Goal: Task Accomplishment & Management: Complete application form

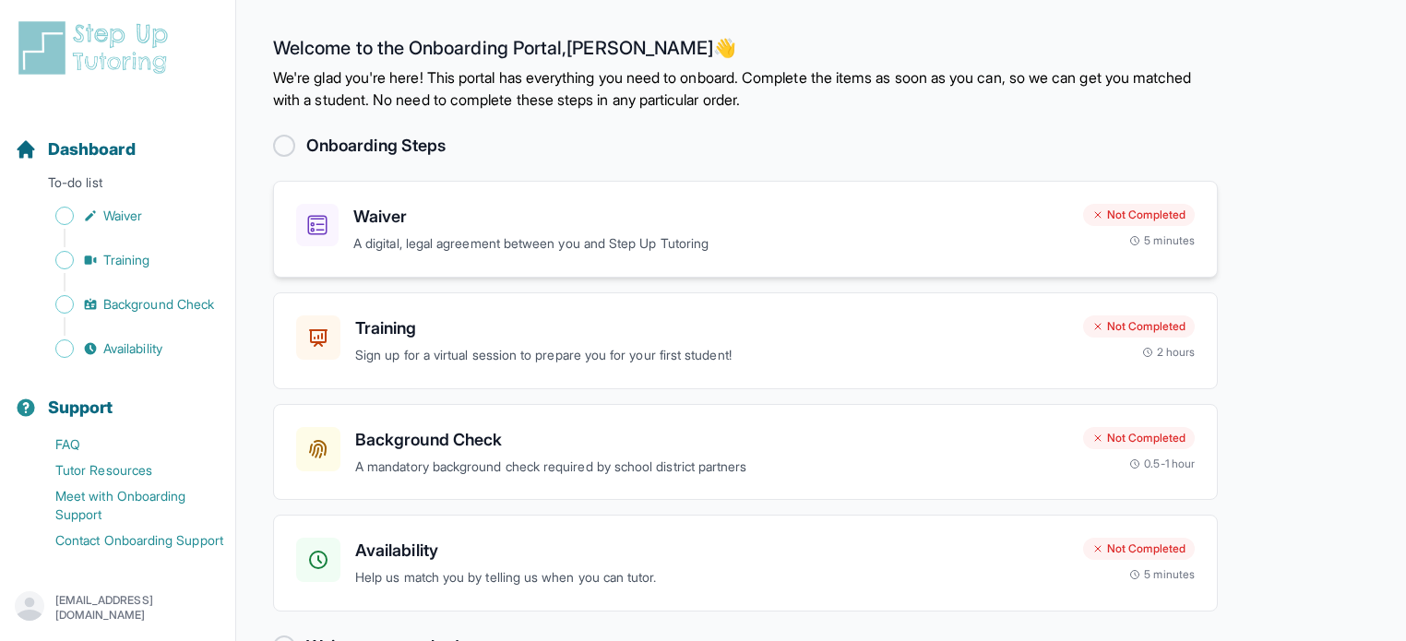
click at [386, 221] on h3 "Waiver" at bounding box center [710, 217] width 715 height 26
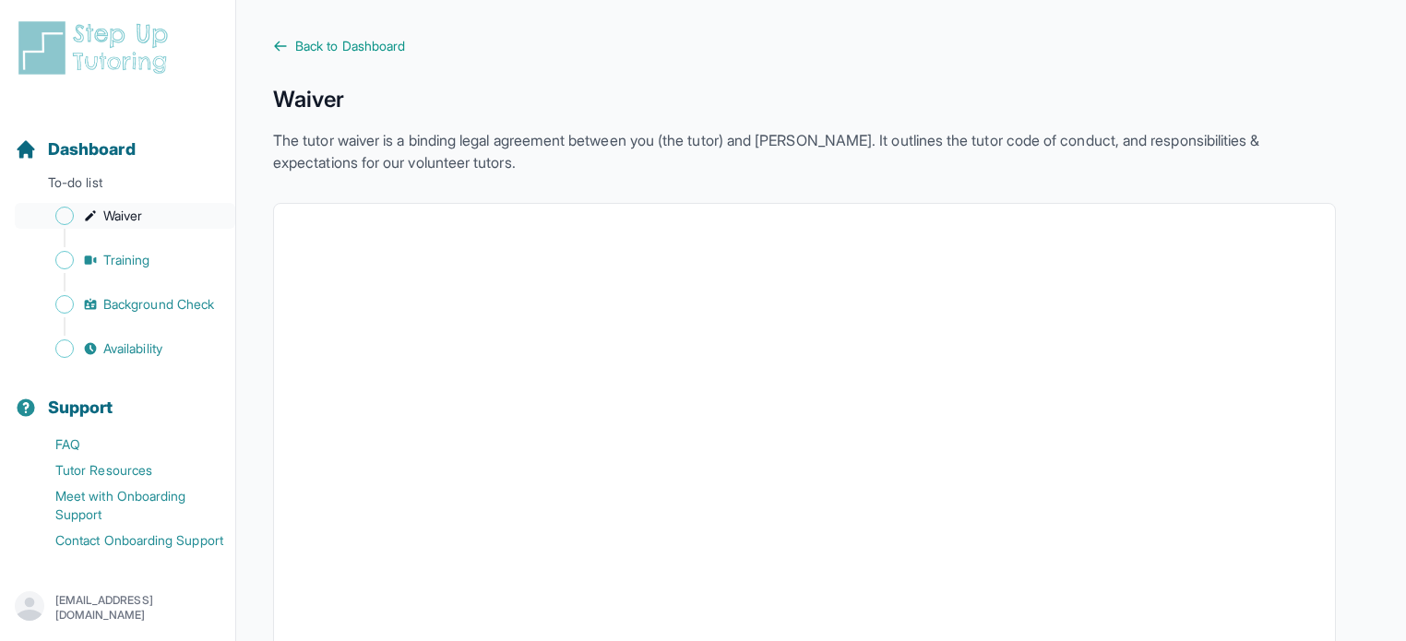
click at [67, 227] on link "Waiver" at bounding box center [125, 216] width 220 height 26
click at [113, 265] on span "Training" at bounding box center [126, 260] width 47 height 18
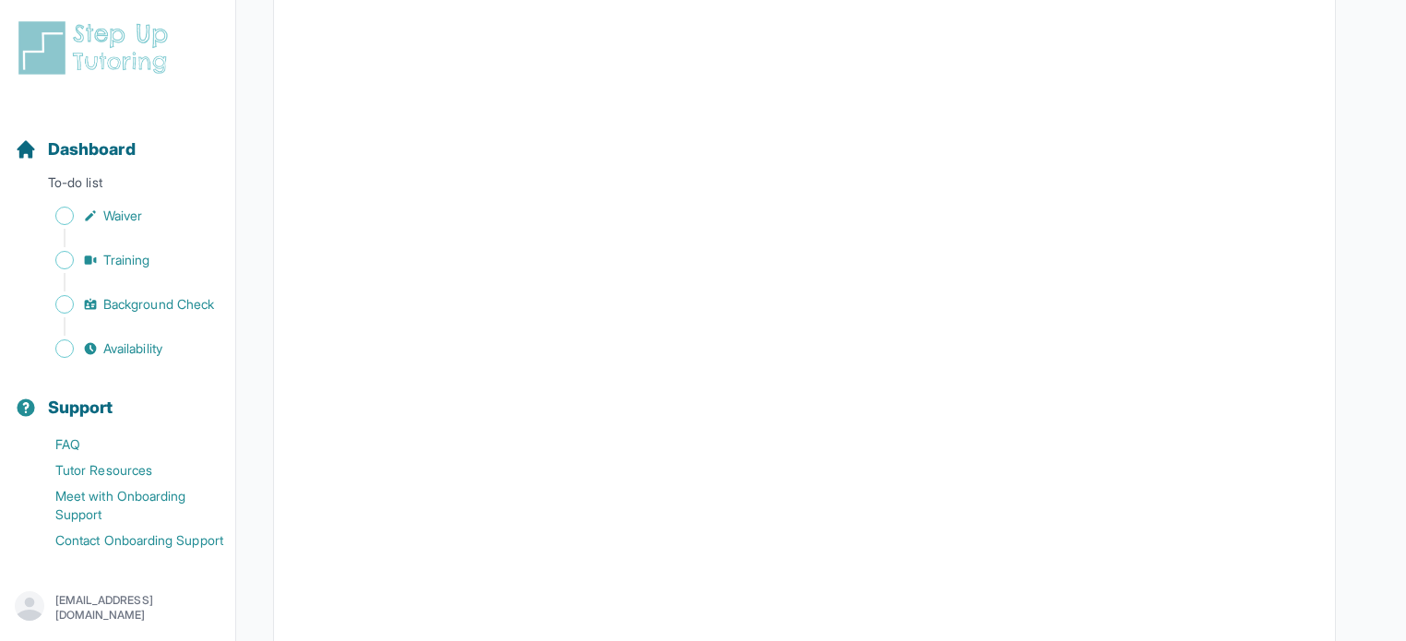
scroll to position [459, 0]
click at [149, 314] on span "Background Check" at bounding box center [158, 304] width 111 height 18
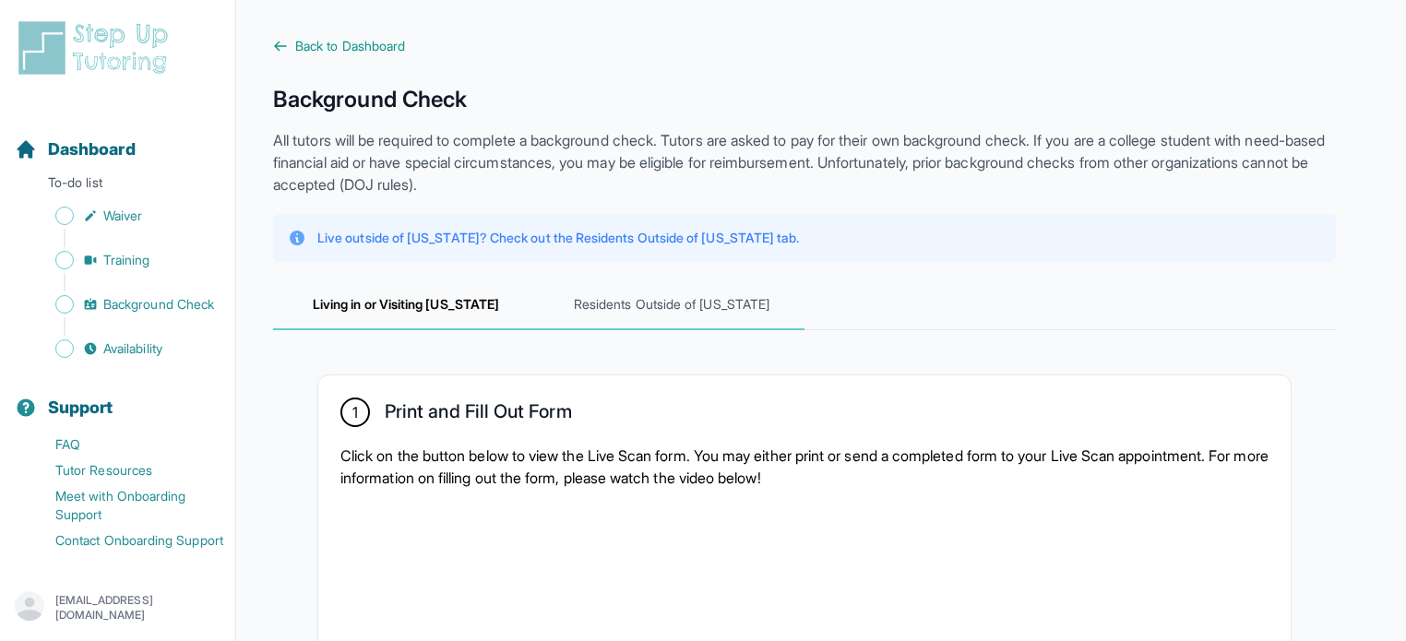
click at [699, 323] on span "Residents Outside of [US_STATE]" at bounding box center [672, 305] width 266 height 50
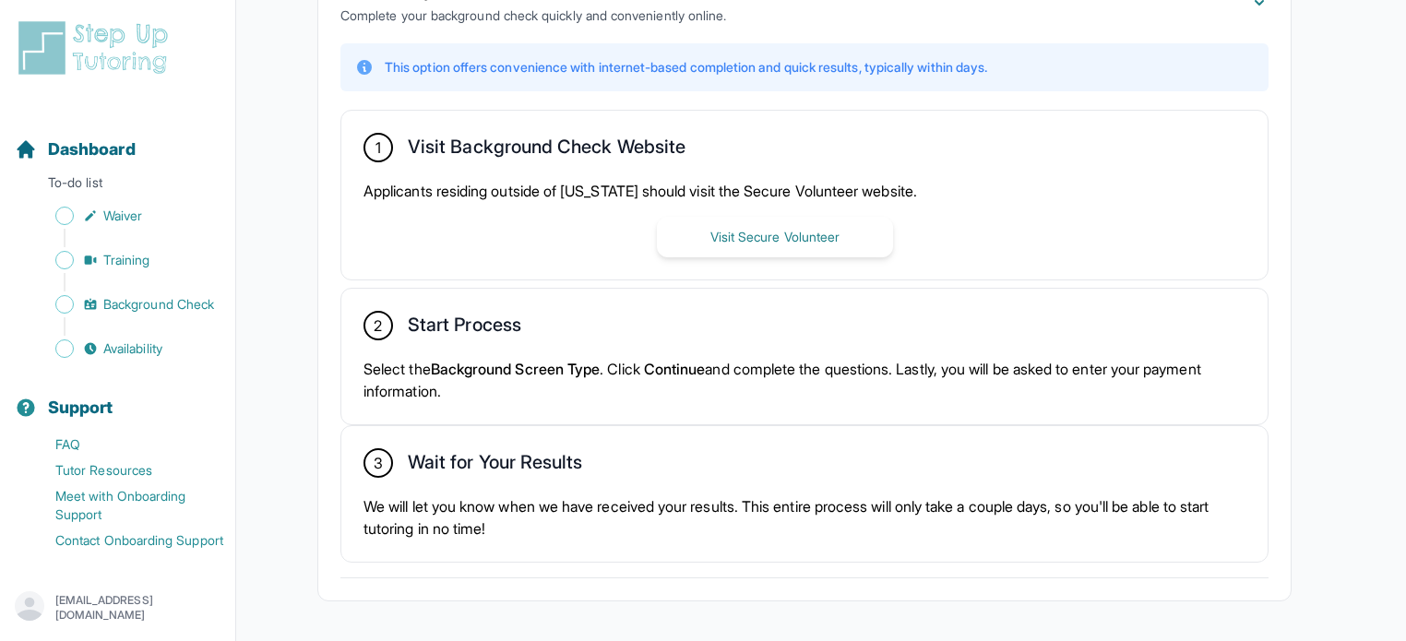
scroll to position [446, 0]
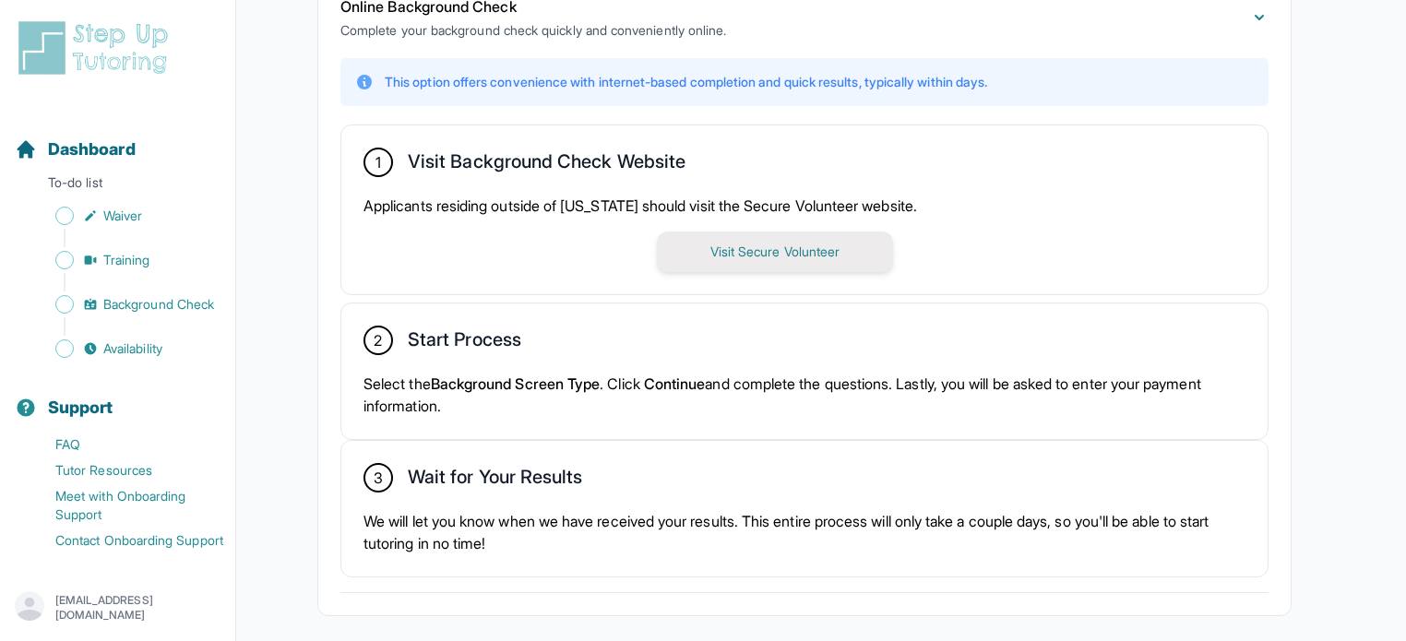
click at [863, 248] on button "Visit Secure Volunteer" at bounding box center [775, 252] width 236 height 41
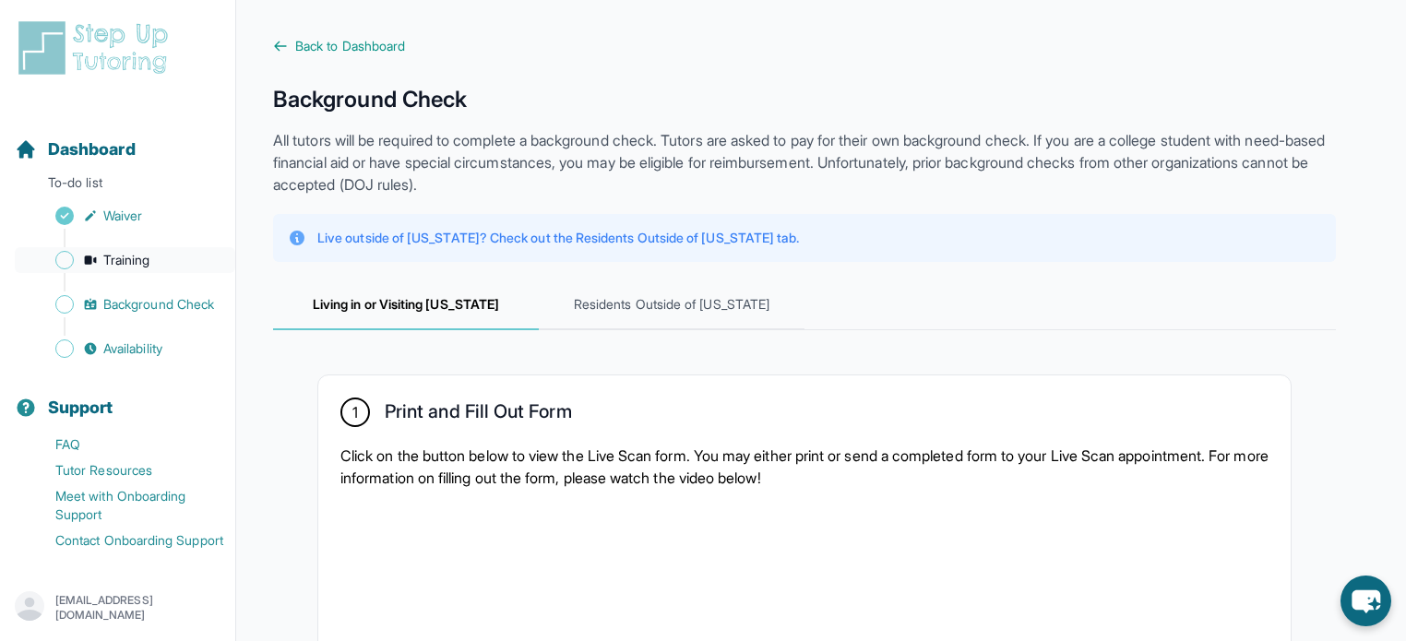
click at [75, 256] on link "Training" at bounding box center [125, 260] width 220 height 26
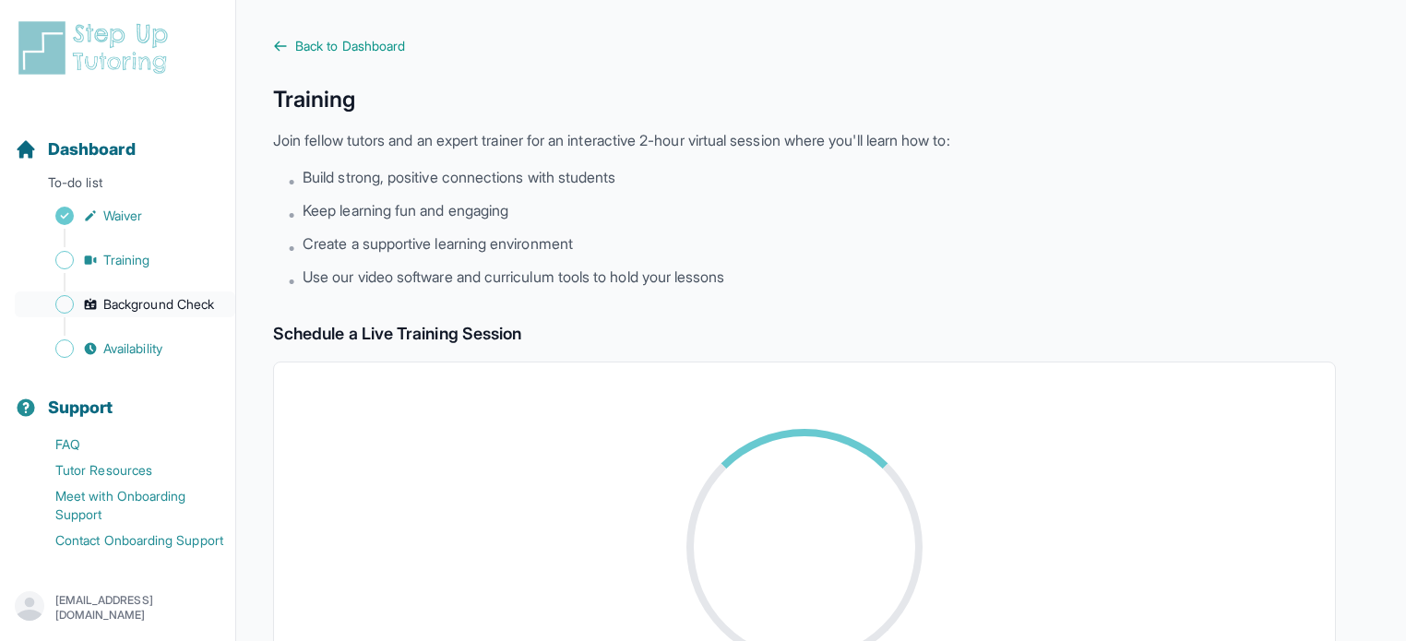
click at [113, 308] on span "Background Check" at bounding box center [158, 304] width 111 height 18
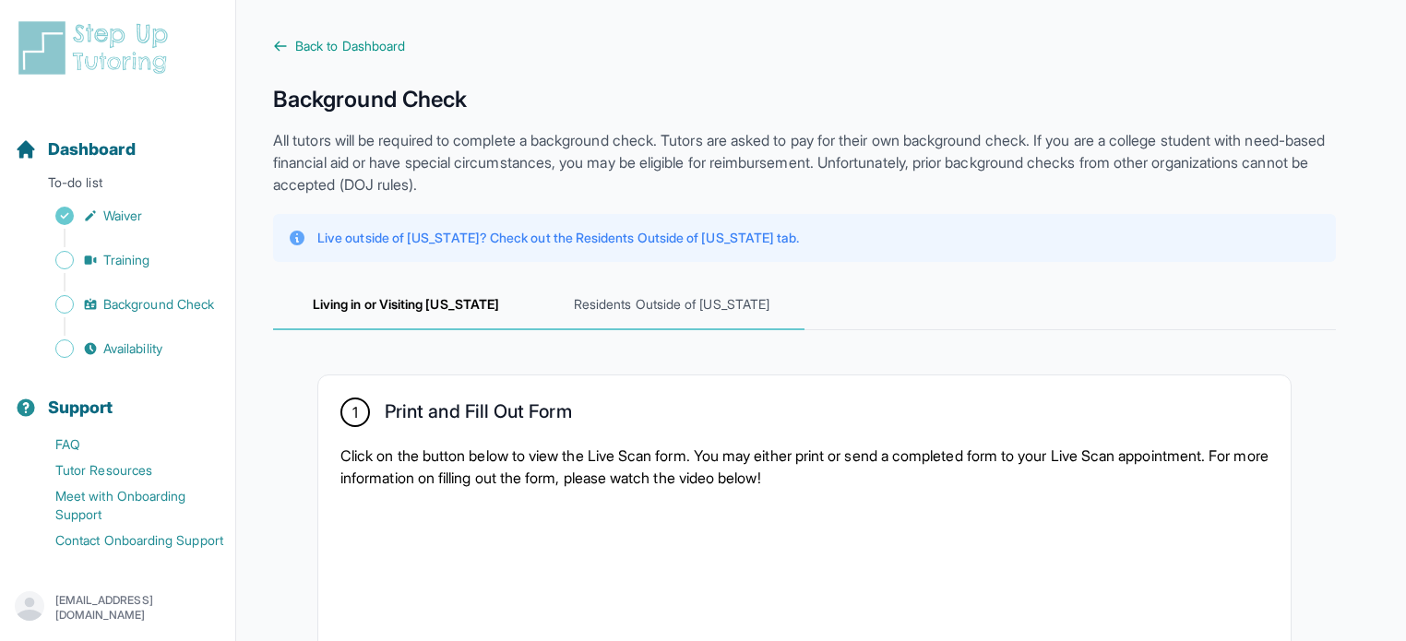
click at [679, 315] on span "Residents Outside of [US_STATE]" at bounding box center [672, 305] width 266 height 50
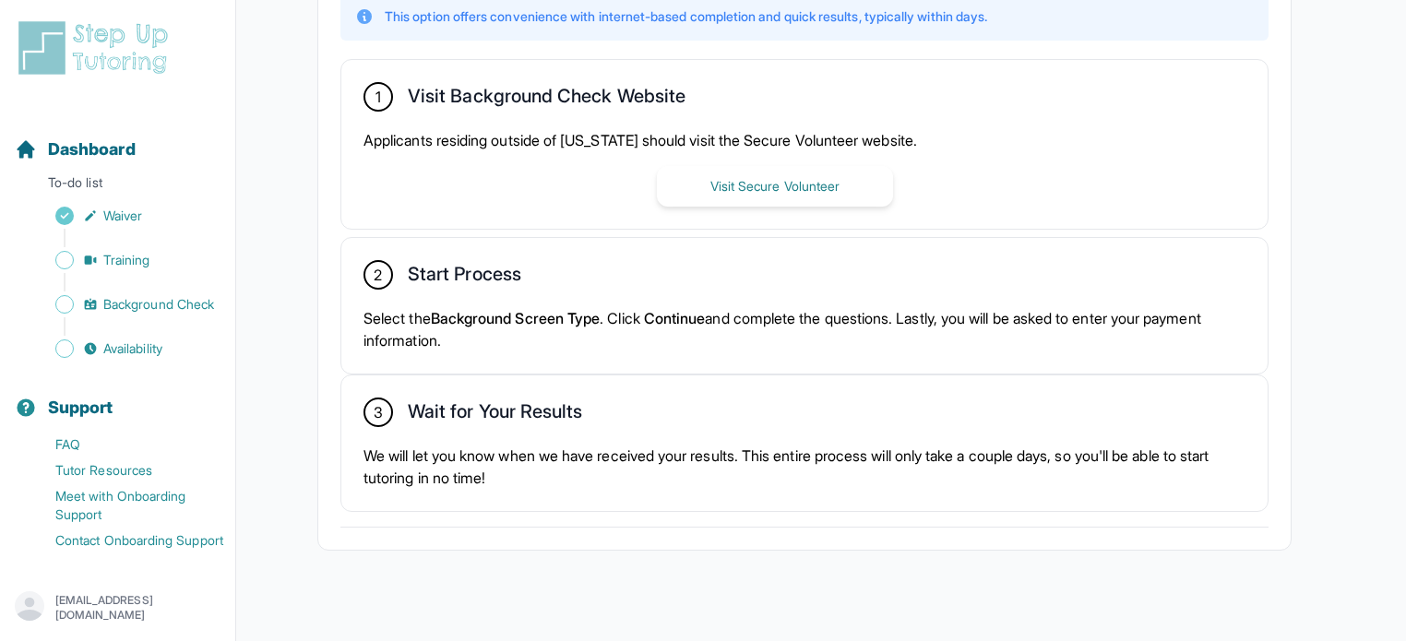
scroll to position [528, 0]
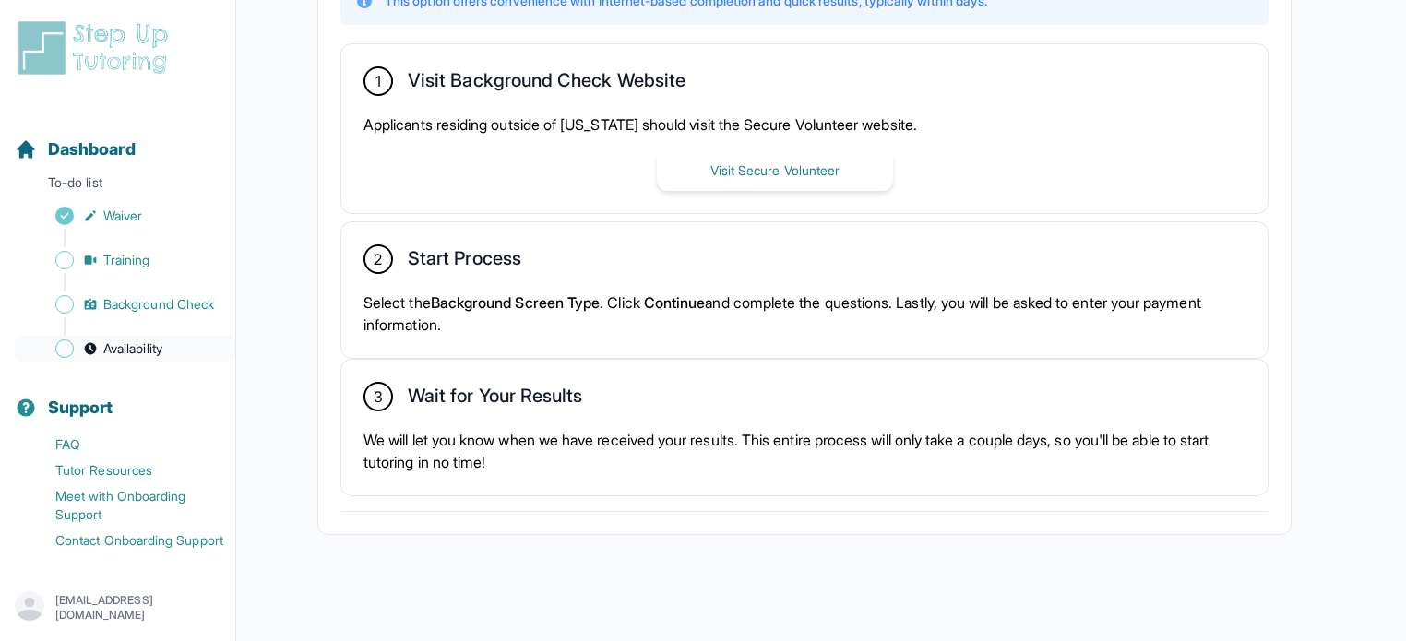
click at [104, 358] on span "Availability" at bounding box center [132, 348] width 59 height 18
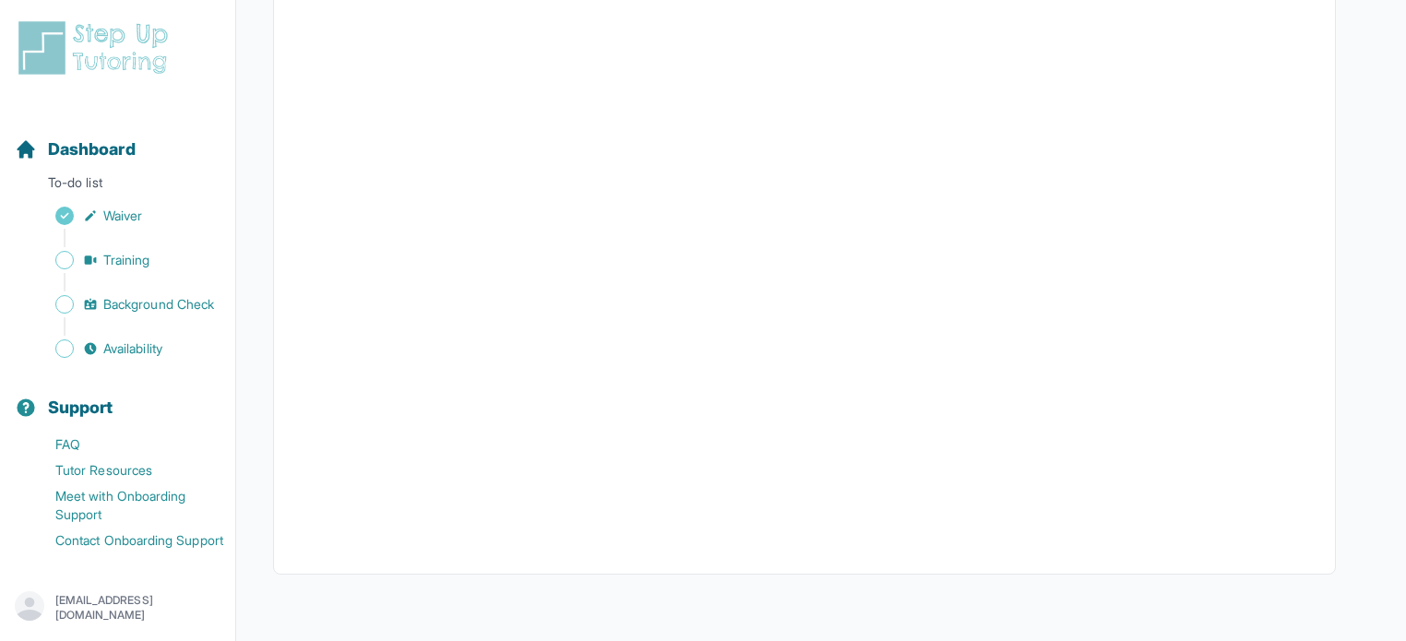
scroll to position [430, 0]
drag, startPoint x: 1403, startPoint y: 352, endPoint x: 1414, endPoint y: 340, distance: 16.3
click at [1406, 340] on html "Open sidebar Dashboard To-do list Waiver Training Background Check Availability…" at bounding box center [703, 116] width 1406 height 1050
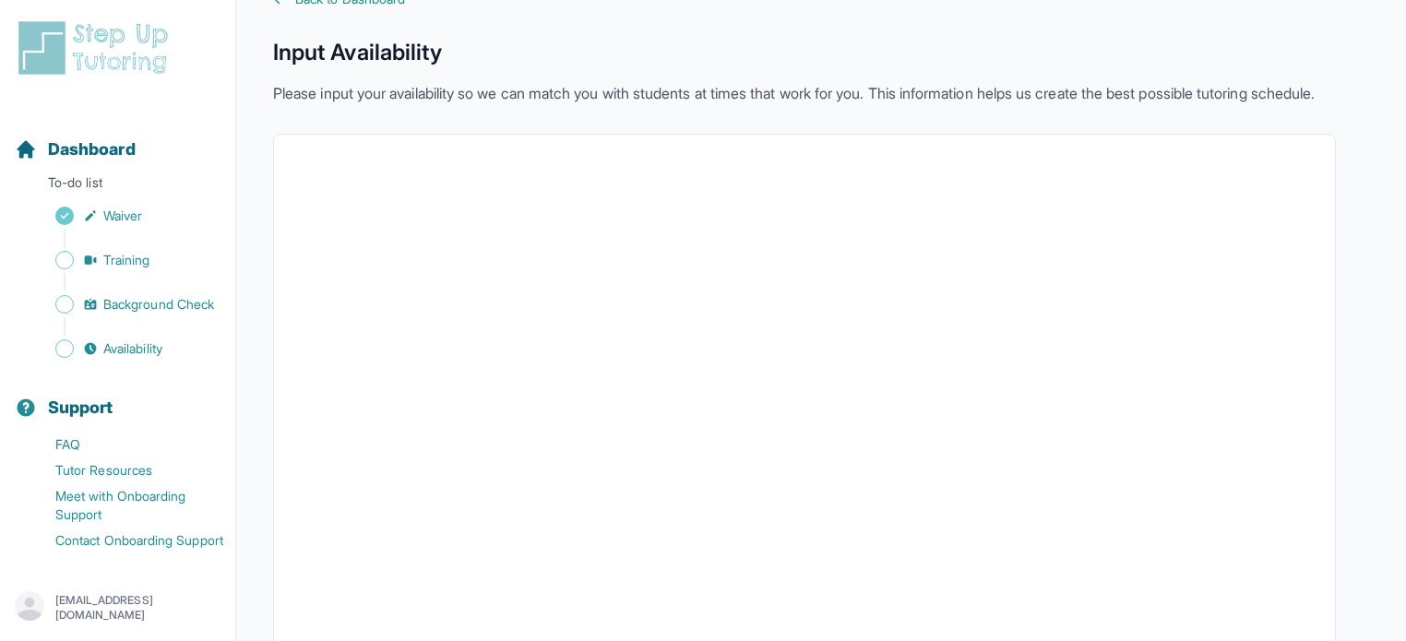
scroll to position [0, 0]
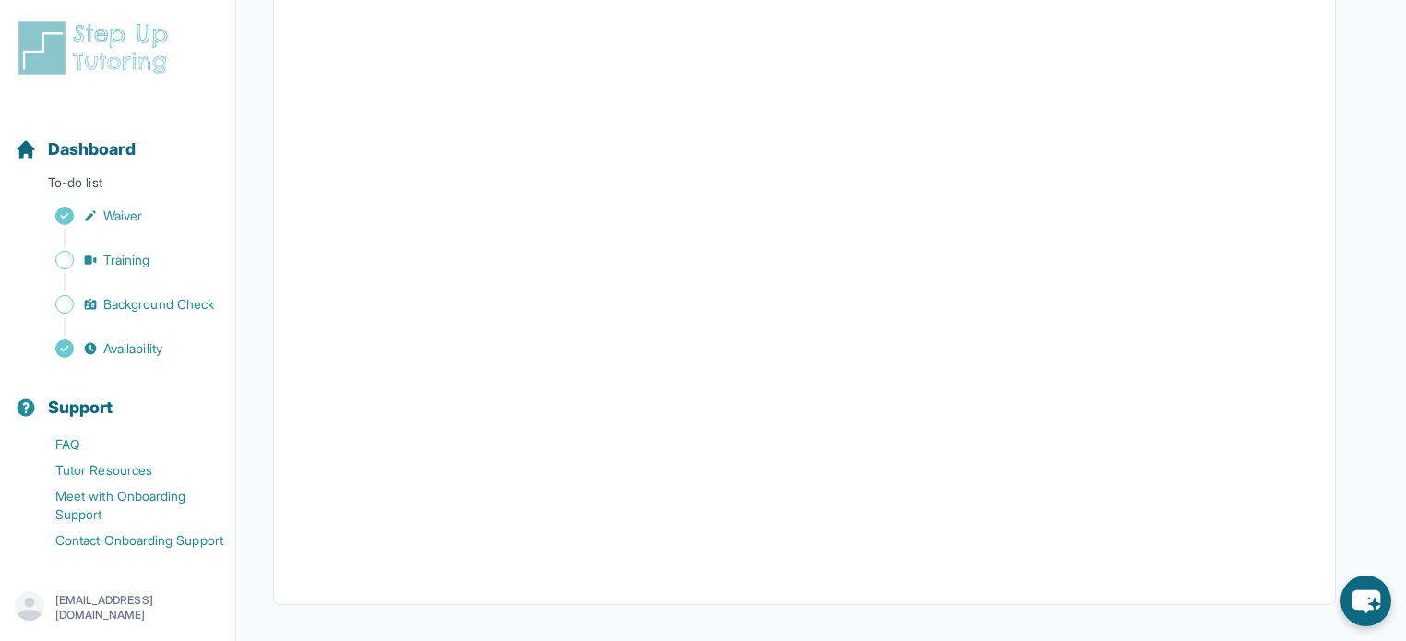
scroll to position [430, 0]
click at [106, 152] on span "Dashboard" at bounding box center [92, 150] width 88 height 26
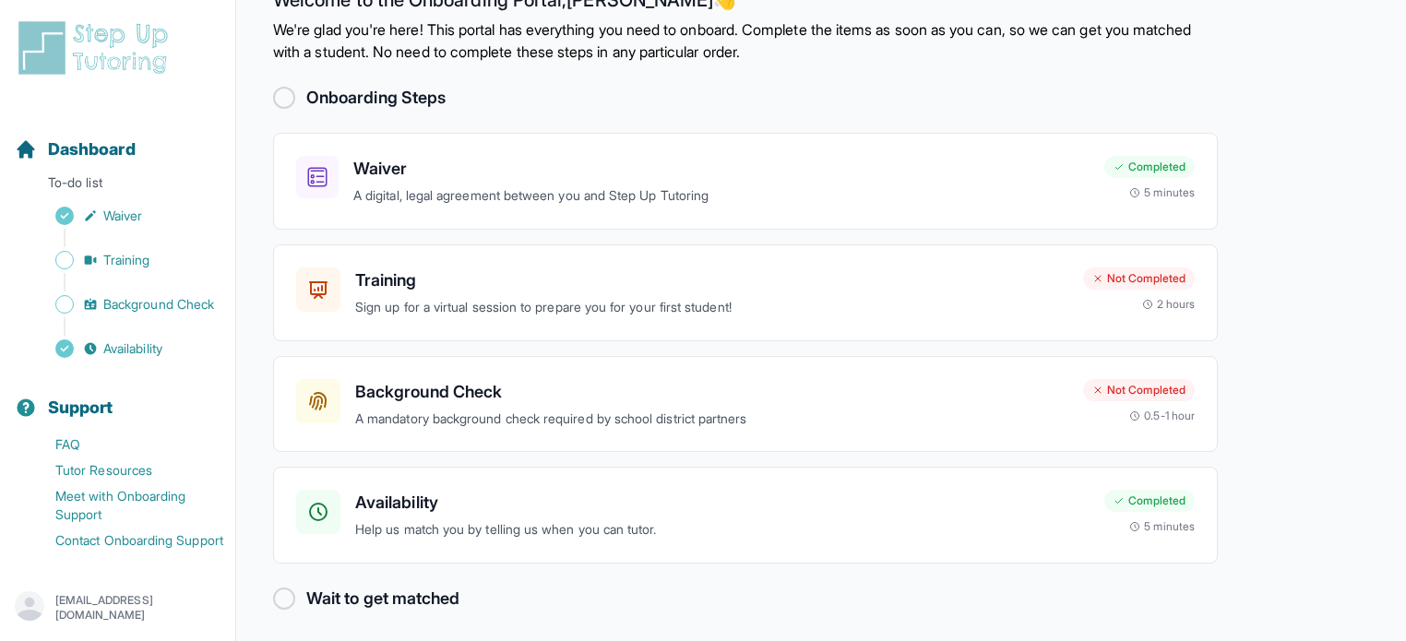
scroll to position [54, 0]
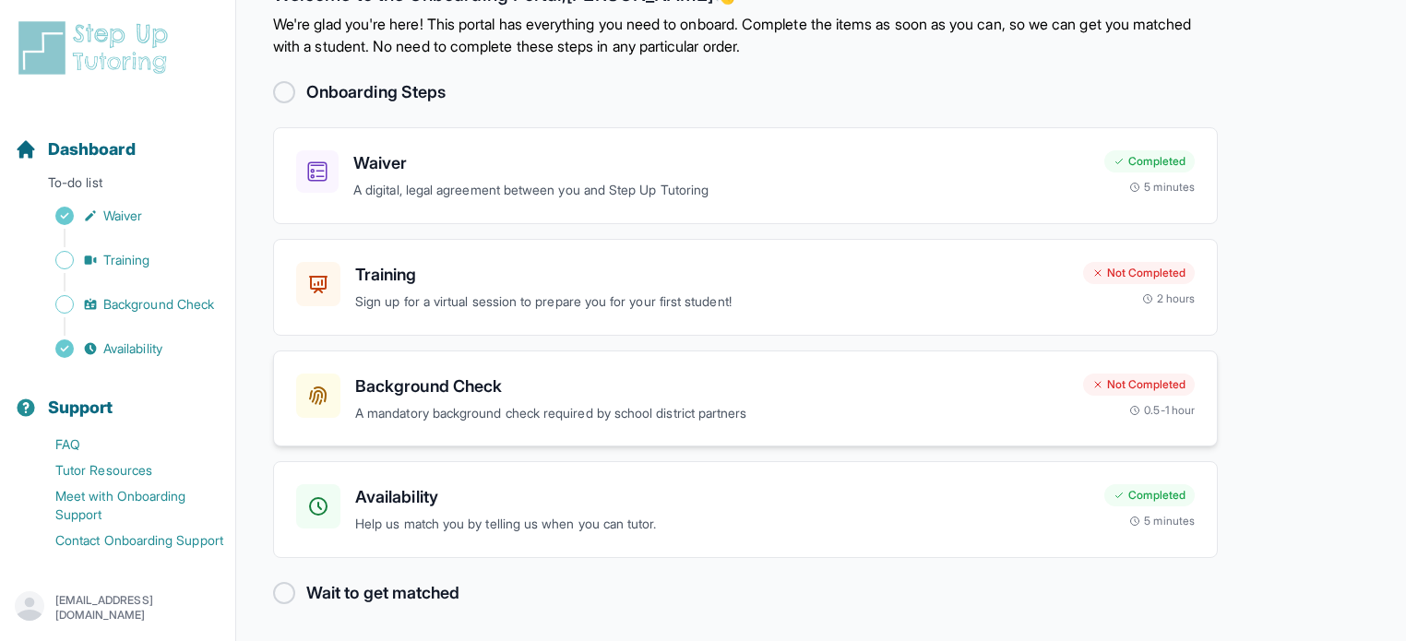
click at [981, 403] on p "A mandatory background check required by school district partners" at bounding box center [711, 413] width 713 height 21
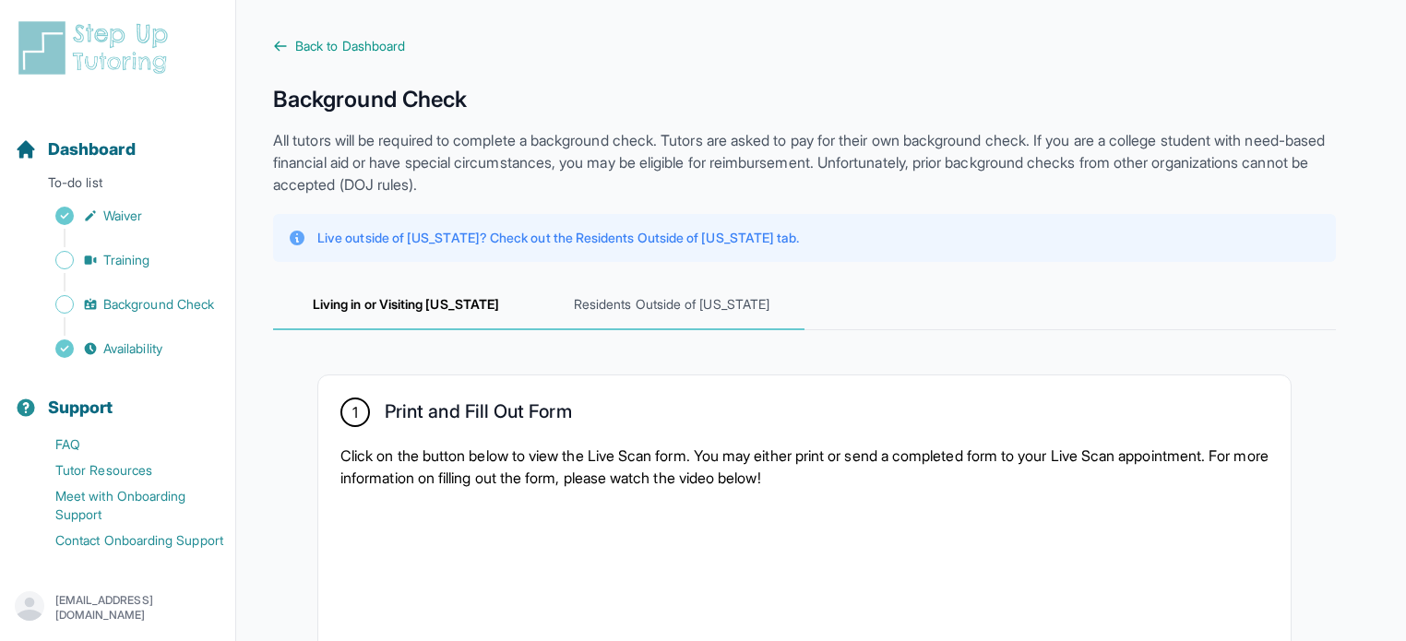
click at [691, 280] on span "Residents Outside of [US_STATE]" at bounding box center [672, 305] width 266 height 50
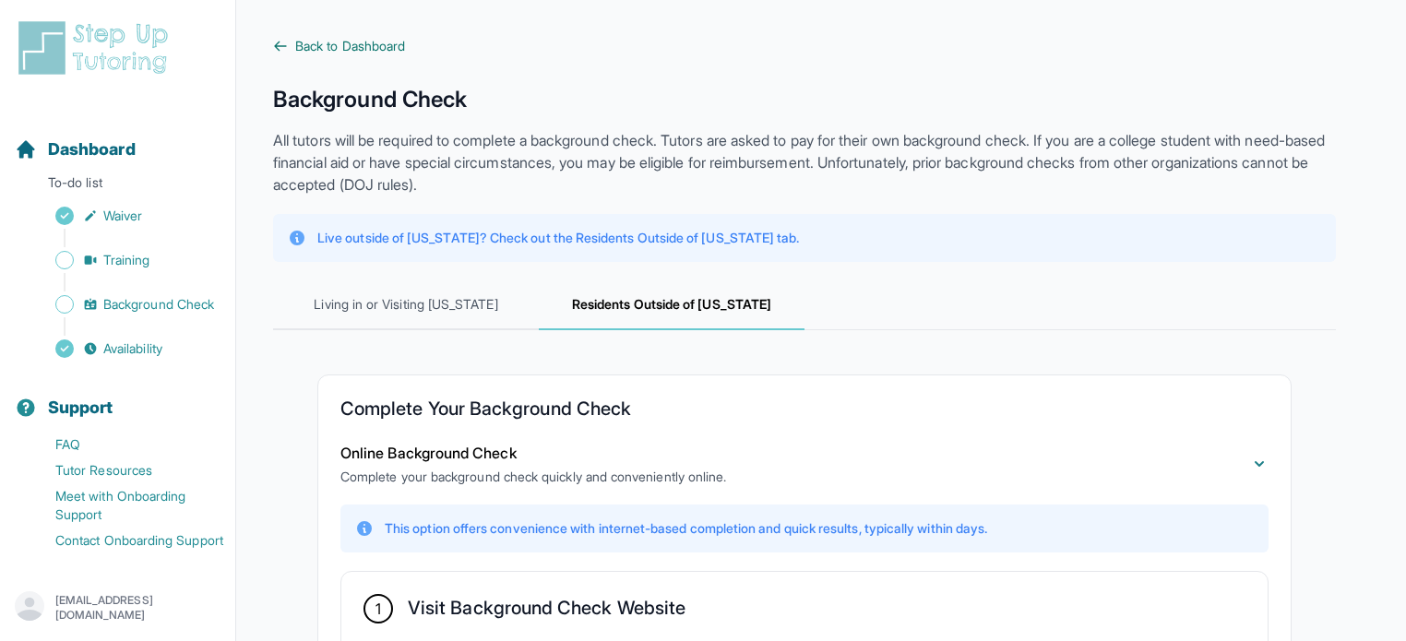
click at [332, 54] on span "Back to Dashboard" at bounding box center [350, 46] width 110 height 18
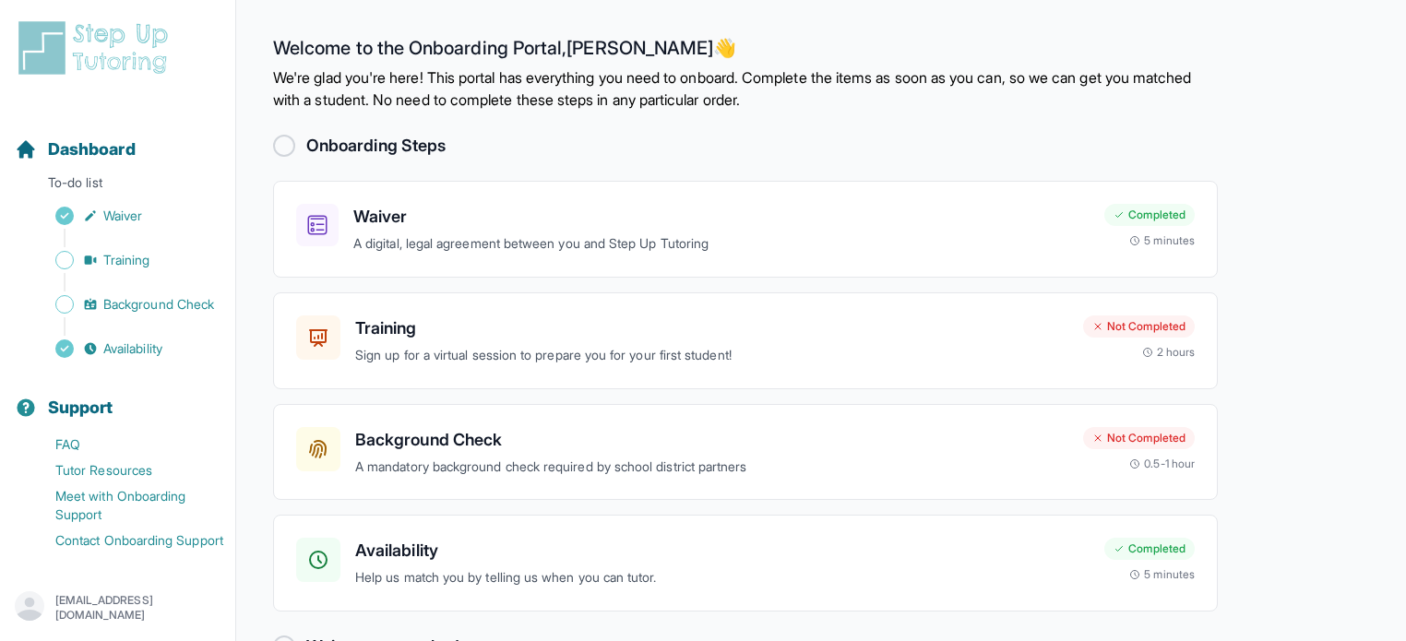
scroll to position [54, 0]
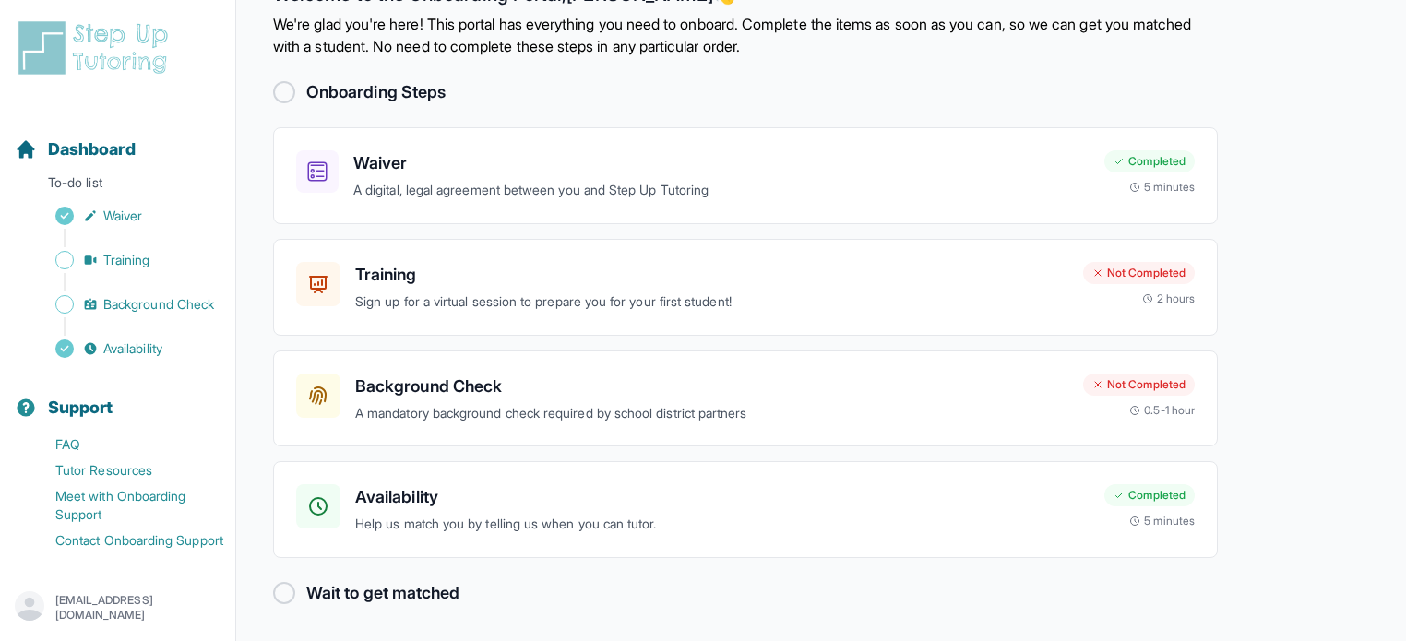
click at [283, 101] on div at bounding box center [284, 92] width 22 height 22
click at [331, 589] on h2 "Wait to get matched" at bounding box center [382, 593] width 153 height 26
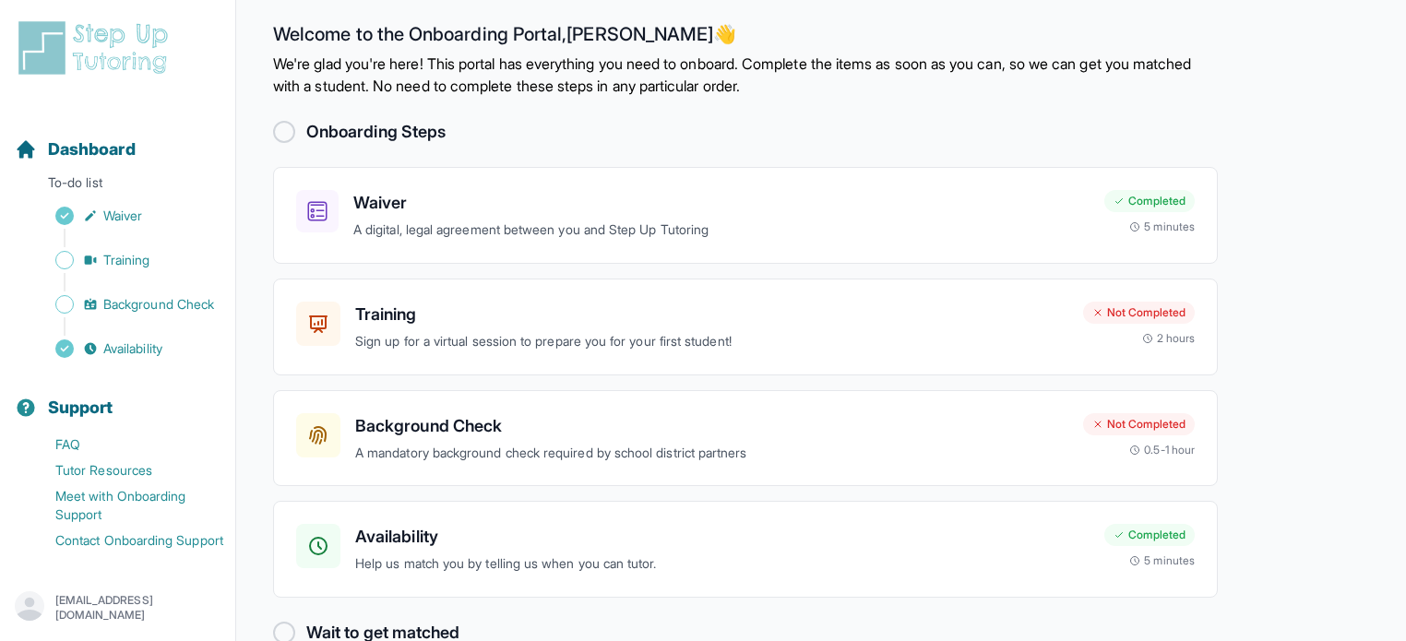
scroll to position [0, 0]
